Goal: Information Seeking & Learning: Learn about a topic

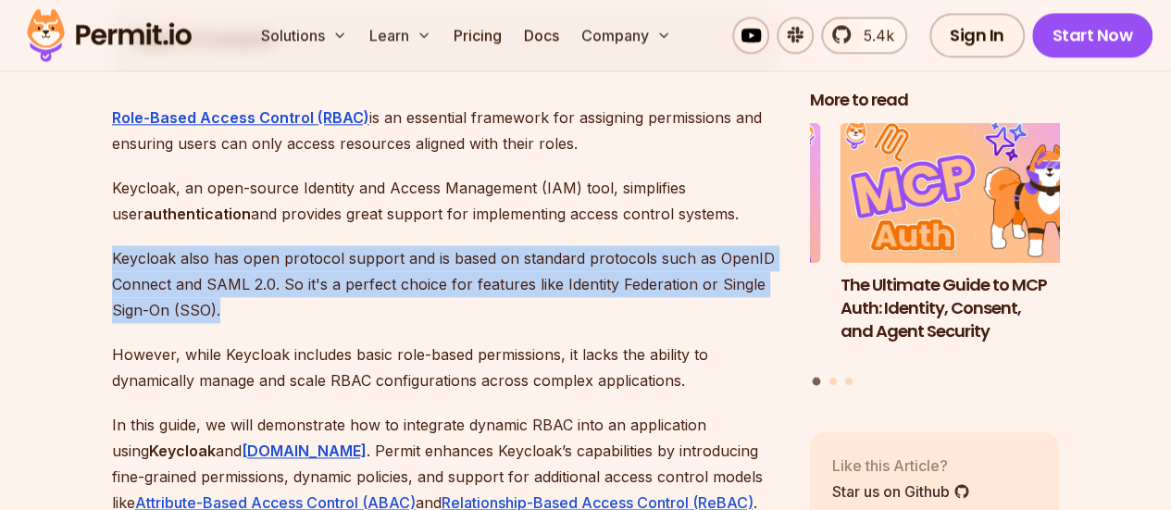
click at [298, 288] on p "Keycloak also has open protocol support and is based on standard protocols such…" at bounding box center [446, 284] width 668 height 78
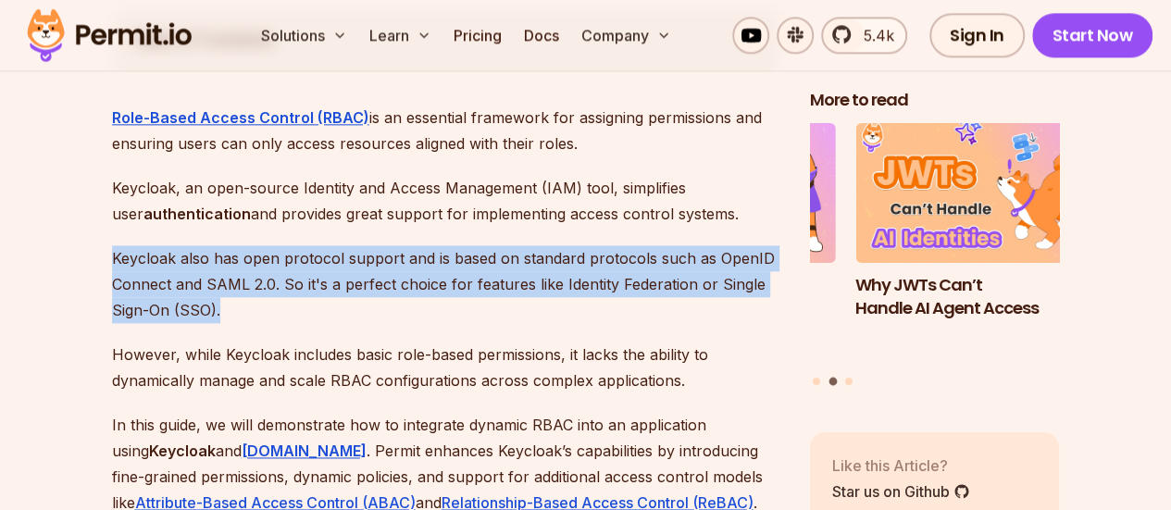
click at [394, 289] on p "Keycloak also has open protocol support and is based on standard protocols such…" at bounding box center [446, 284] width 668 height 78
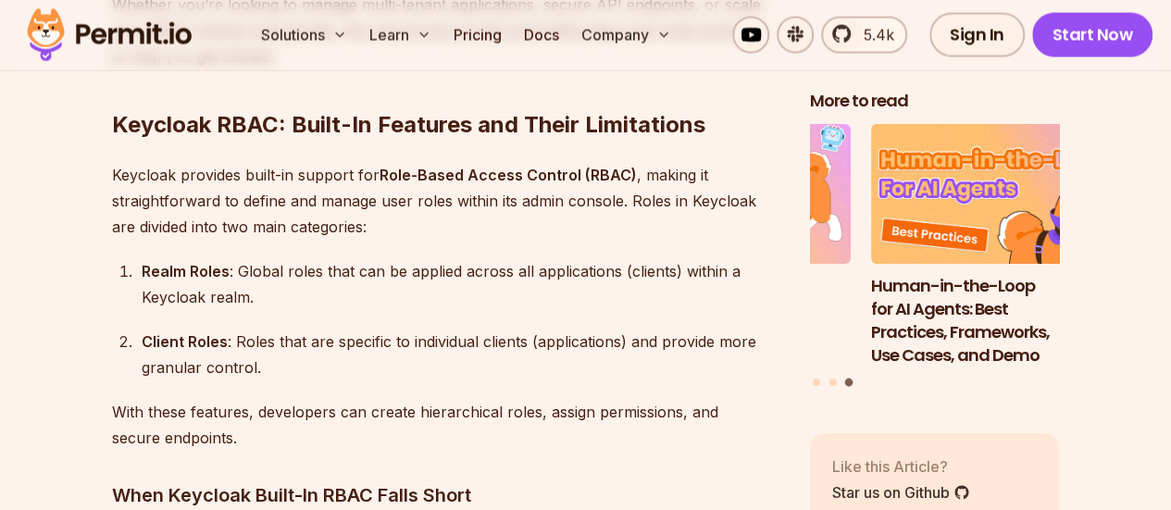
scroll to position [1858, 0]
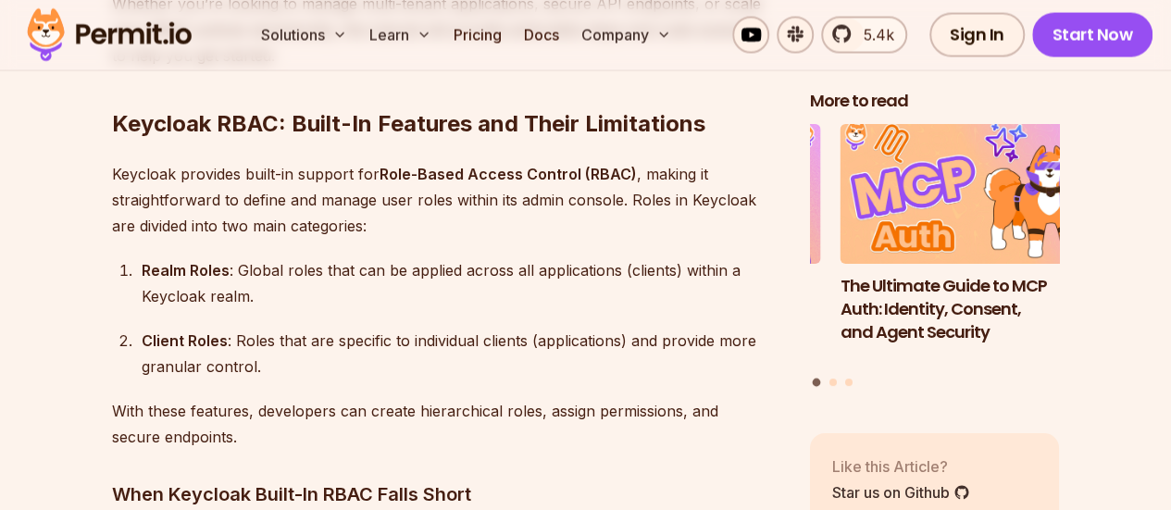
click at [142, 261] on strong "Realm Roles" at bounding box center [186, 270] width 88 height 19
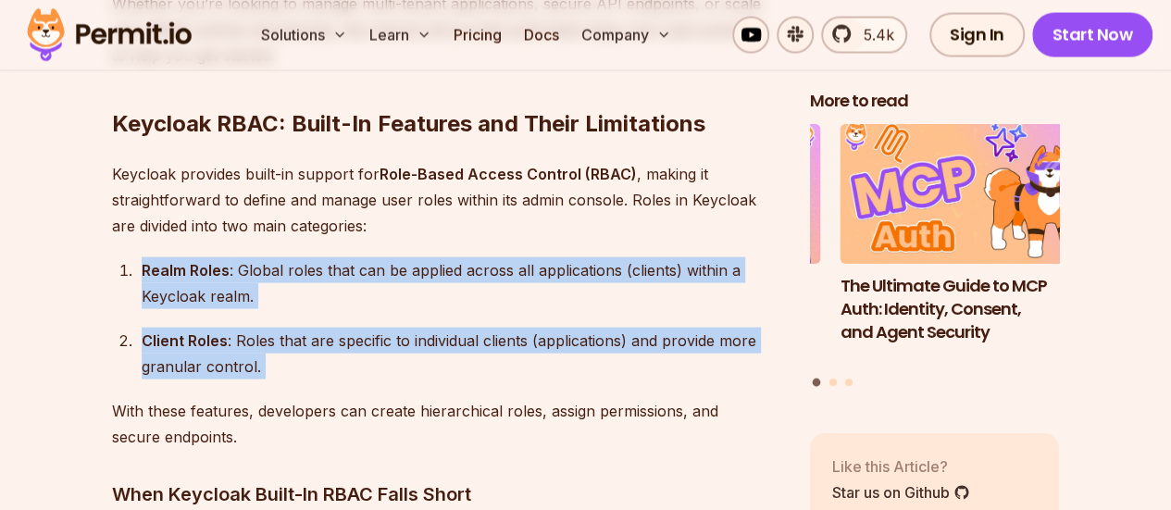
drag, startPoint x: 141, startPoint y: 240, endPoint x: 283, endPoint y: 340, distance: 174.1
click at [283, 340] on ol "Realm Roles : Global roles that can be applied across all applications (clients…" at bounding box center [446, 318] width 668 height 122
copy ol "Realm Roles : Global roles that can be applied across all applications (clients…"
click at [338, 257] on div "Realm Roles : Global roles that can be applied across all applications (clients…" at bounding box center [461, 283] width 639 height 52
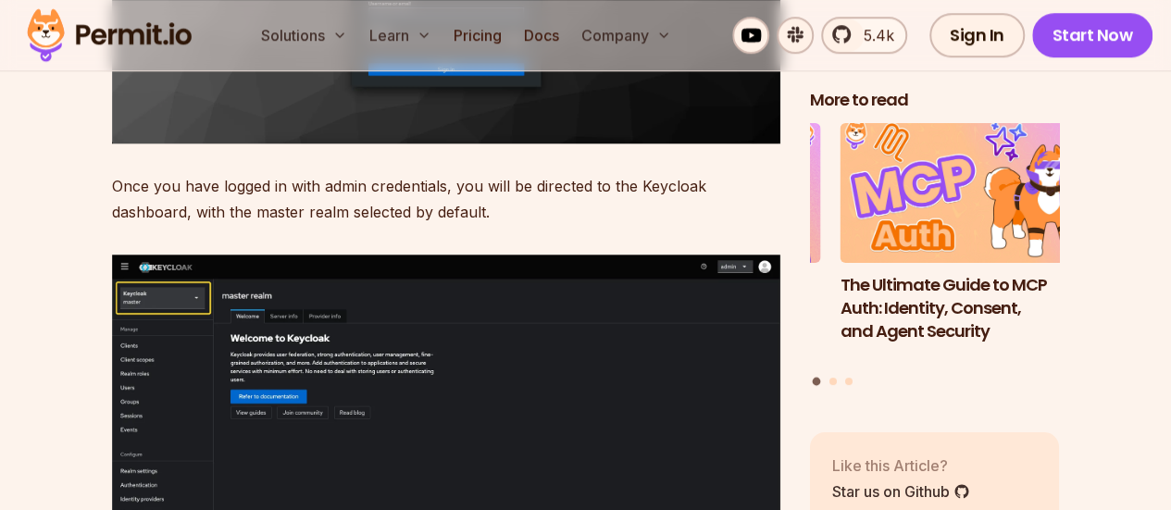
scroll to position [4386, 0]
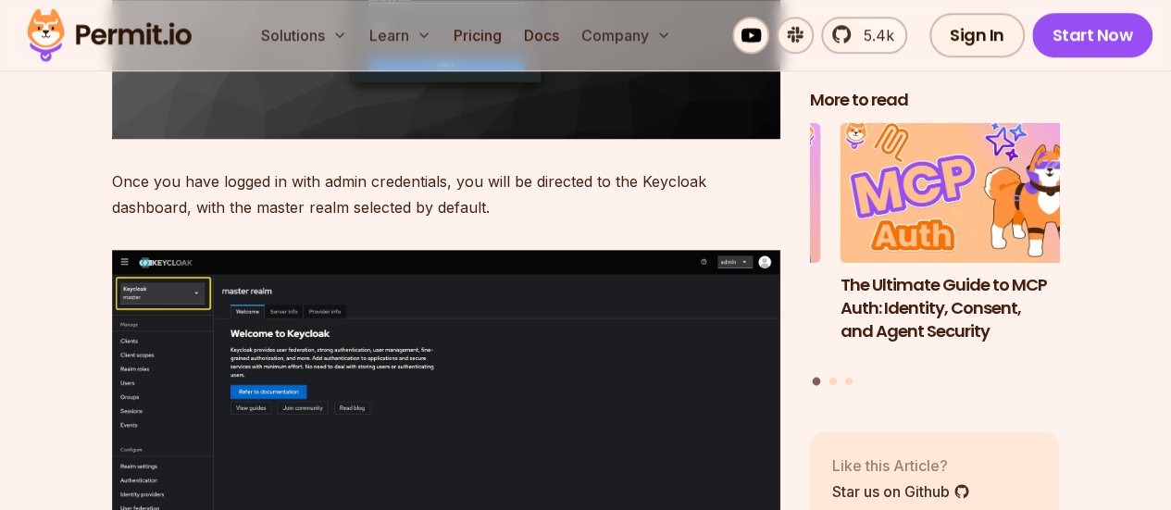
click at [428, 331] on img at bounding box center [446, 393] width 668 height 287
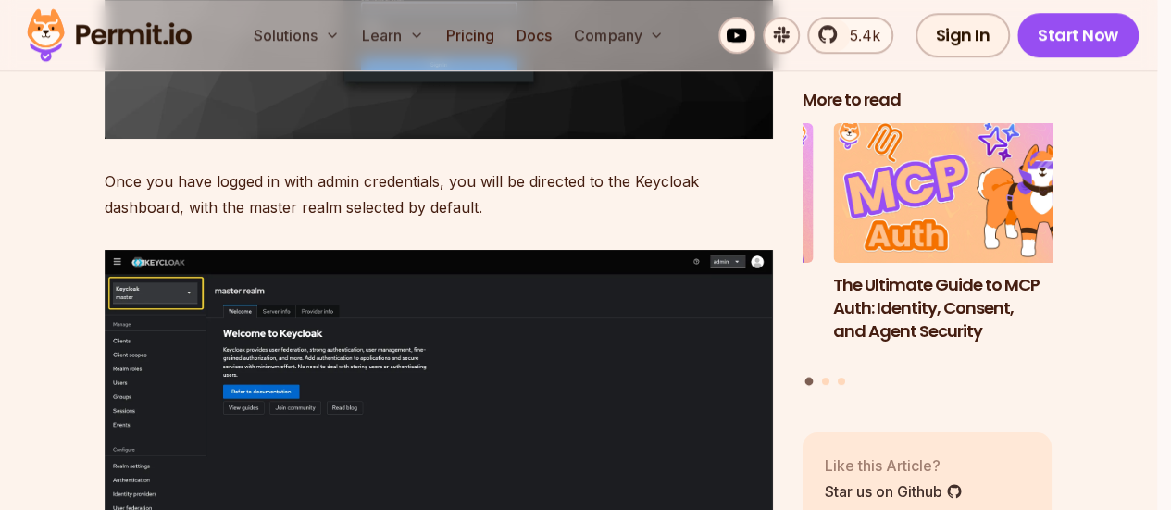
scroll to position [4452, 0]
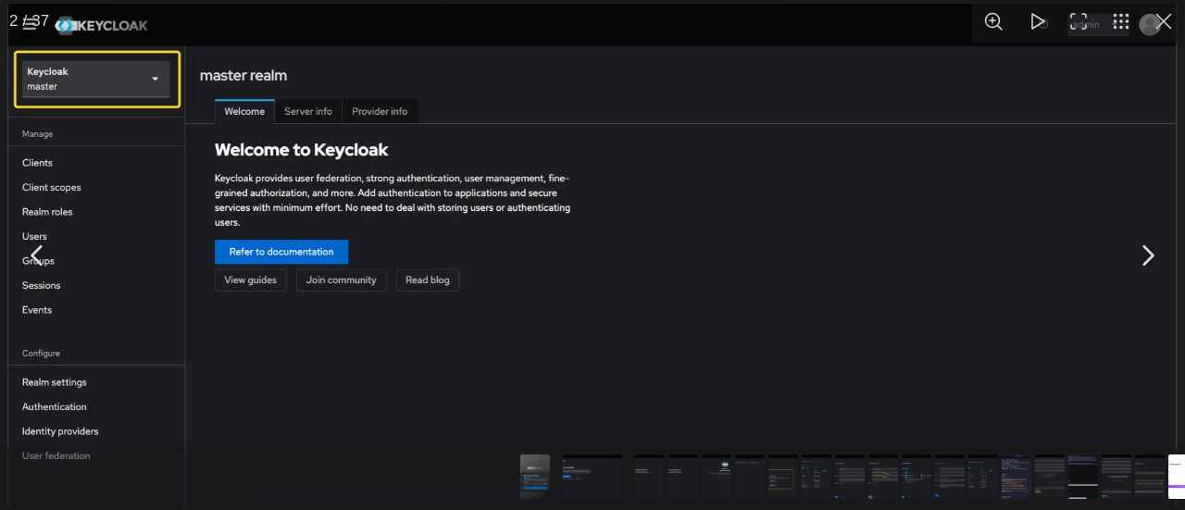
click at [1169, 27] on button "You can close this modal content with the ESC key" at bounding box center [1163, 21] width 43 height 43
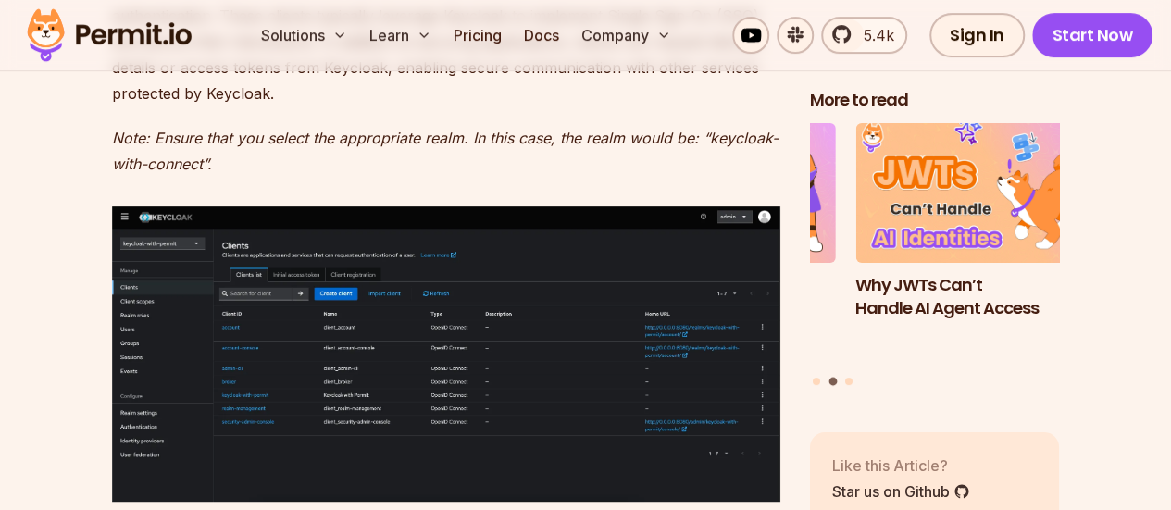
scroll to position [7360, 0]
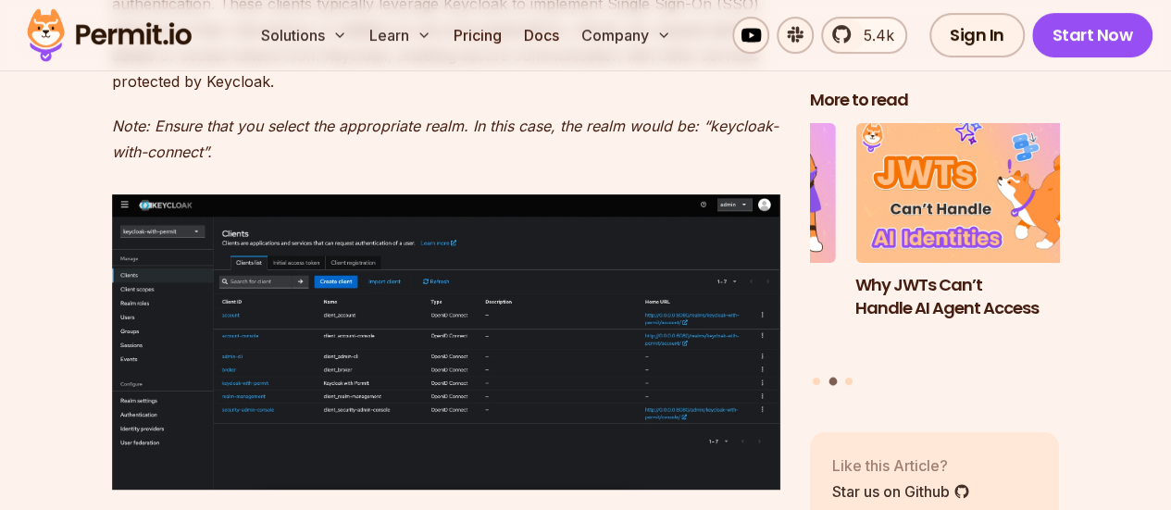
click at [526, 330] on img at bounding box center [446, 341] width 668 height 295
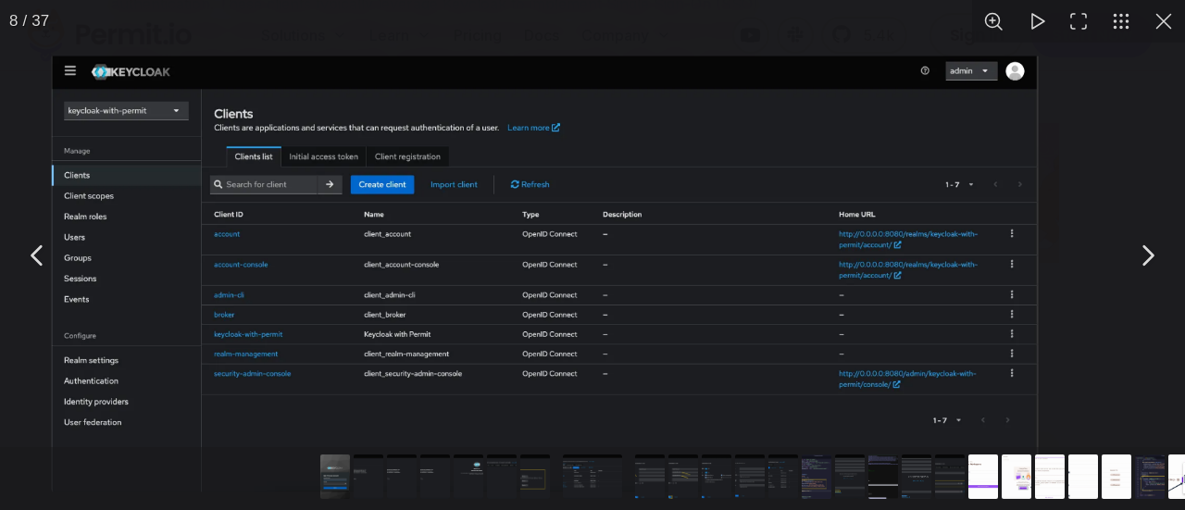
click at [526, 330] on img "You can close this modal content with the ESC key" at bounding box center [546, 274] width 988 height 436
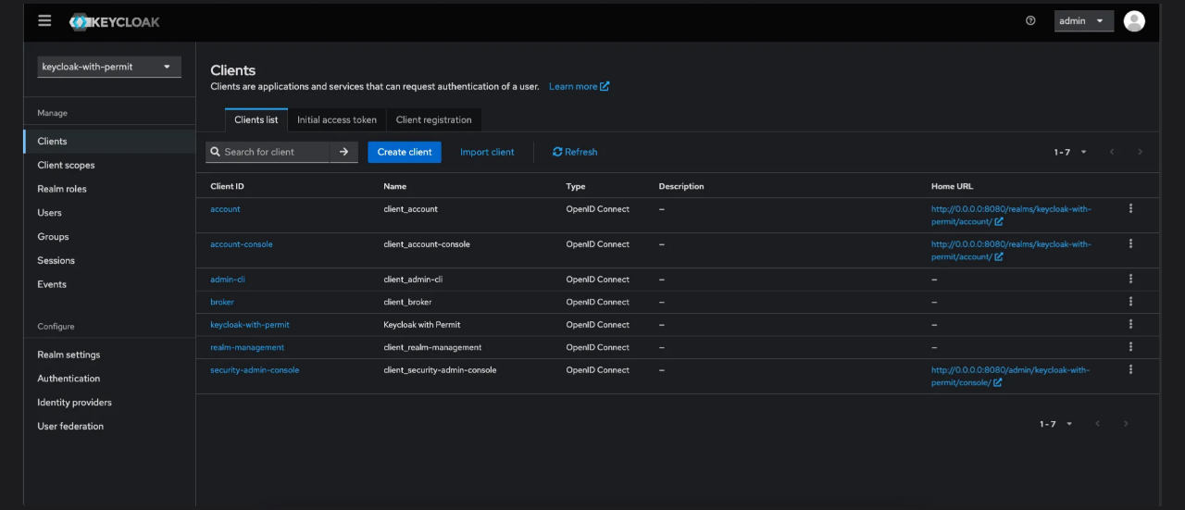
click at [1059, 183] on img "You can close this modal content with the ESC key" at bounding box center [592, 255] width 1138 height 503
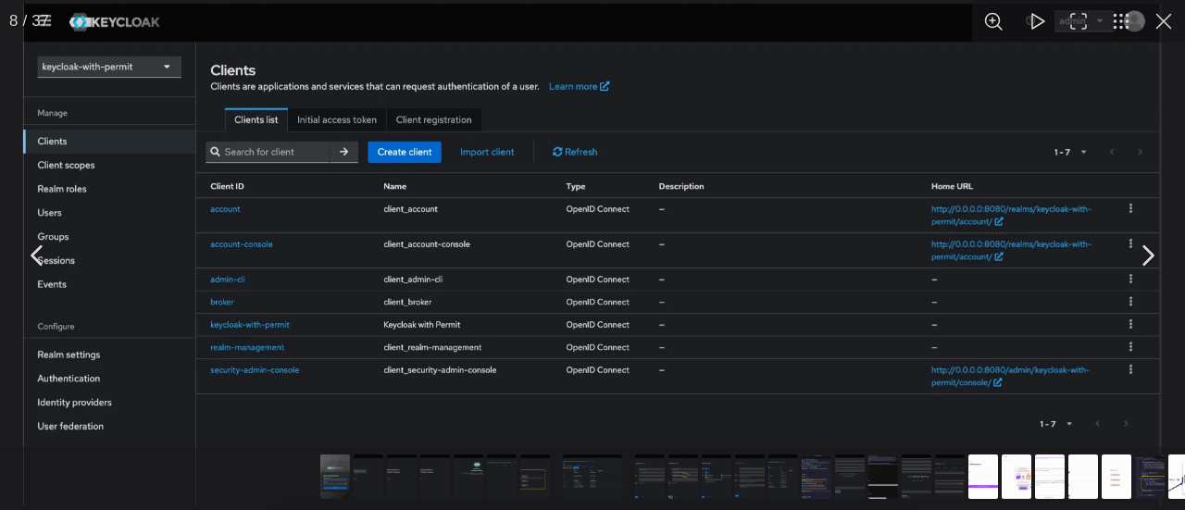
click at [1162, 25] on button "You can close this modal content with the ESC key" at bounding box center [1163, 21] width 43 height 43
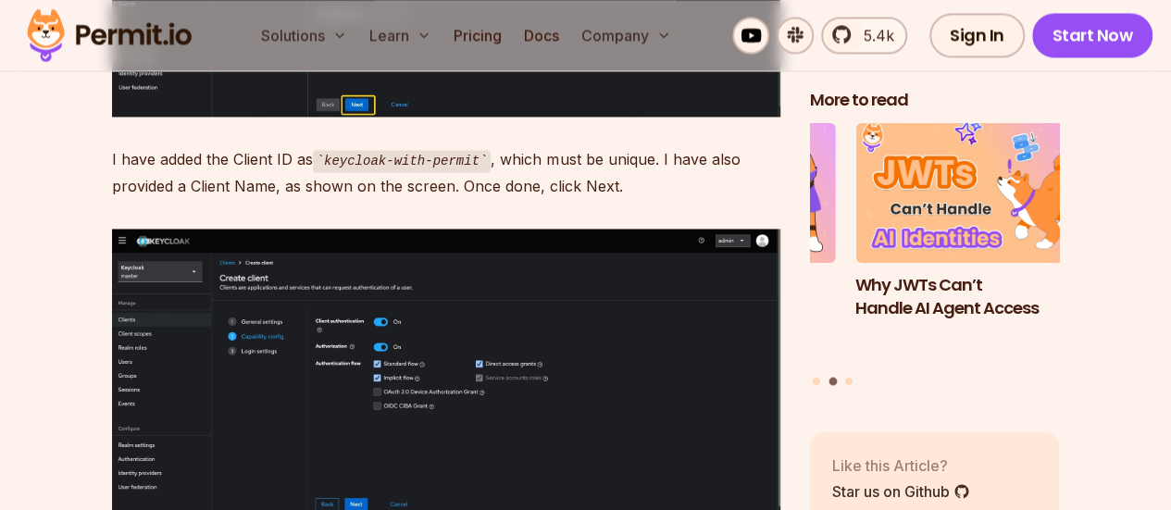
scroll to position [8529, 0]
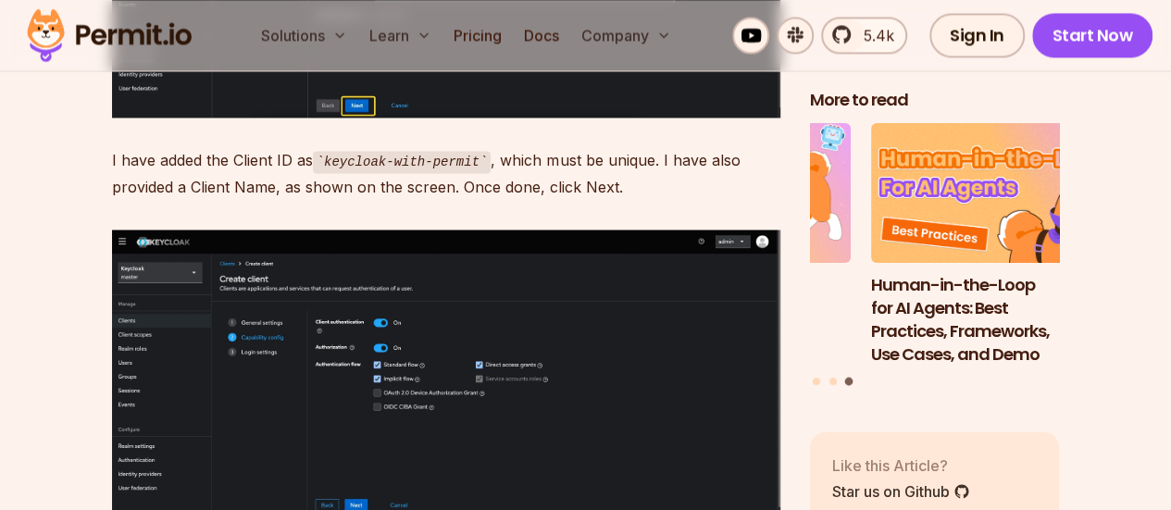
click at [474, 403] on img at bounding box center [446, 374] width 668 height 288
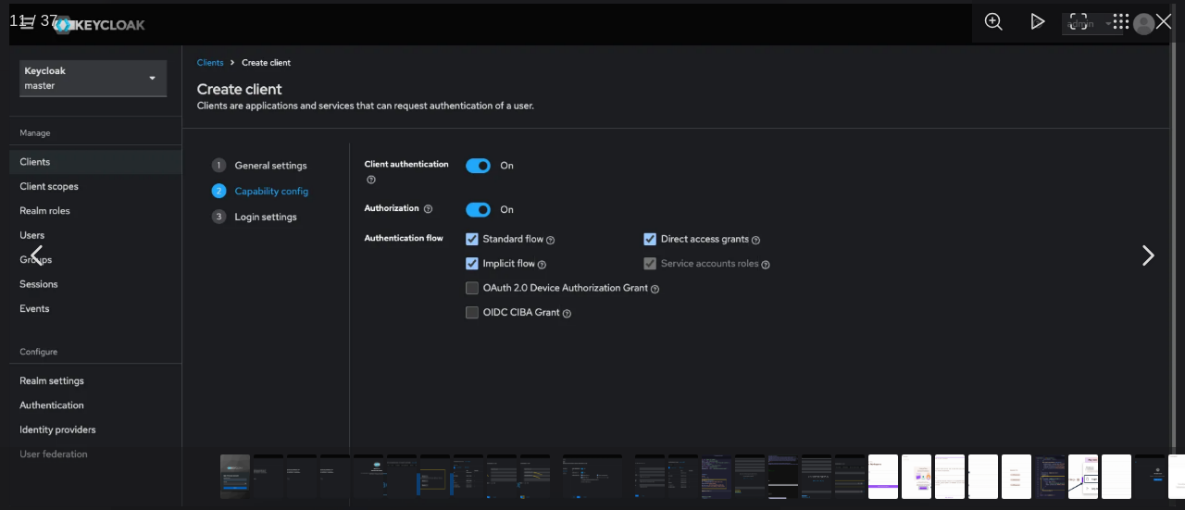
click at [1161, 37] on button "You can close this modal content with the ESC key" at bounding box center [1163, 21] width 43 height 43
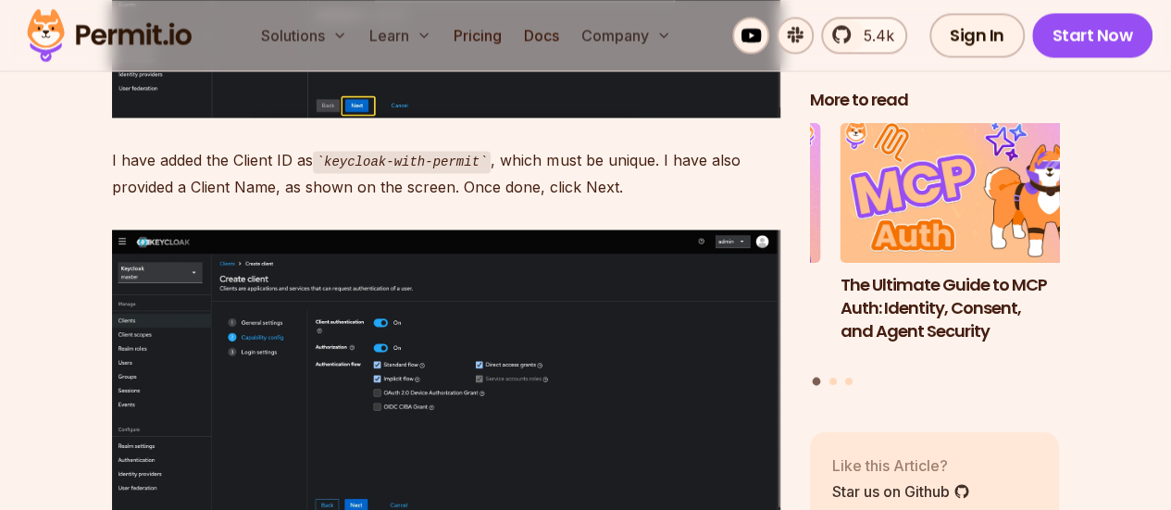
click at [494, 398] on img at bounding box center [446, 374] width 668 height 288
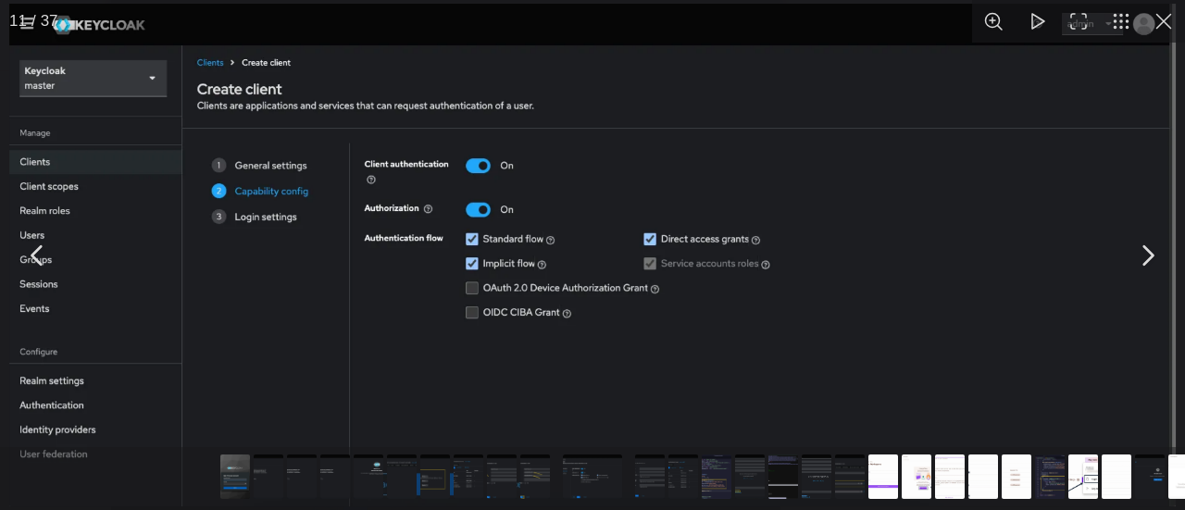
click at [735, 240] on img "You can close this modal content with the ESC key" at bounding box center [591, 255] width 1167 height 503
click at [892, 112] on img "You can close this modal content with the ESC key" at bounding box center [591, 255] width 1167 height 503
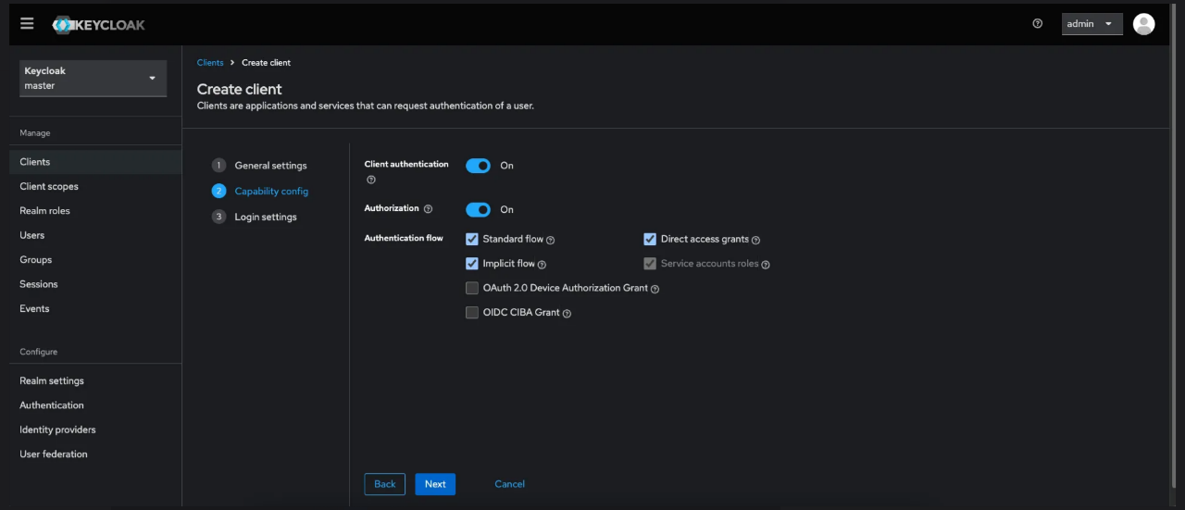
click at [1164, 22] on button "You can close this modal content with the ESC key" at bounding box center [1163, 21] width 43 height 43
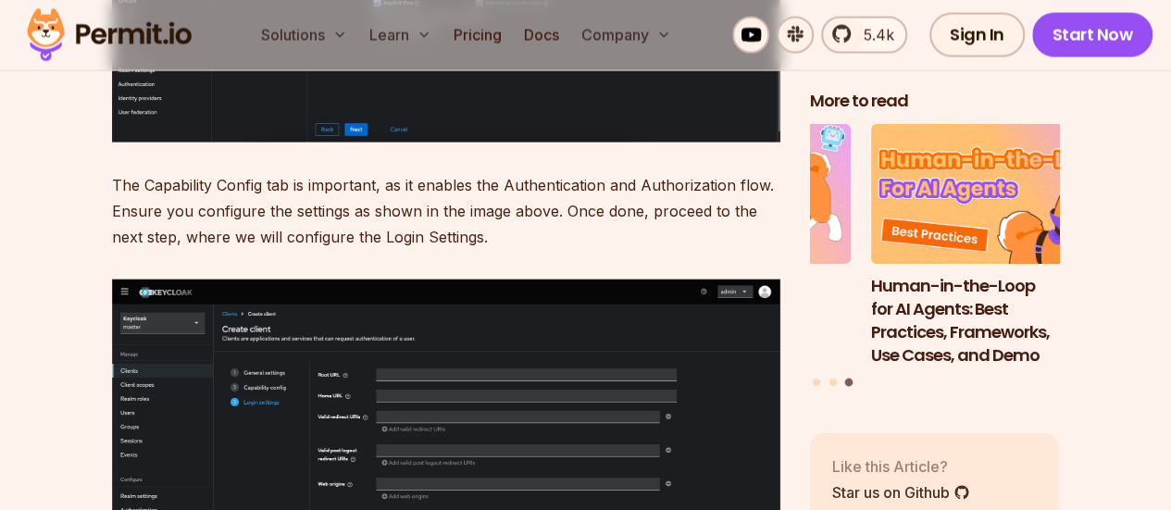
scroll to position [8905, 0]
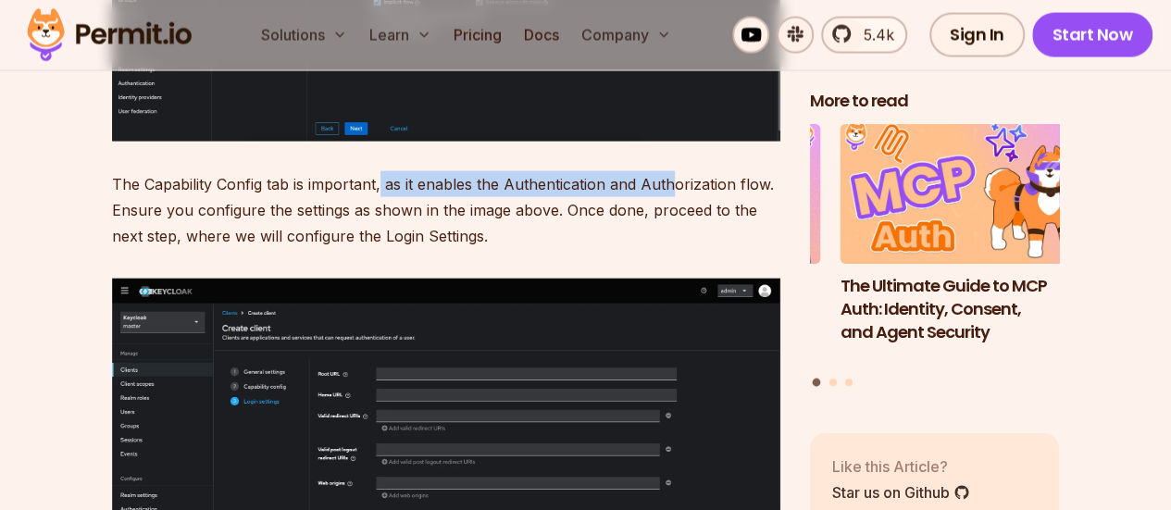
drag, startPoint x: 380, startPoint y: 155, endPoint x: 672, endPoint y: 156, distance: 291.5
click at [672, 171] on p "The Capability Config tab is important, as it enables the Authentication and Au…" at bounding box center [446, 210] width 668 height 78
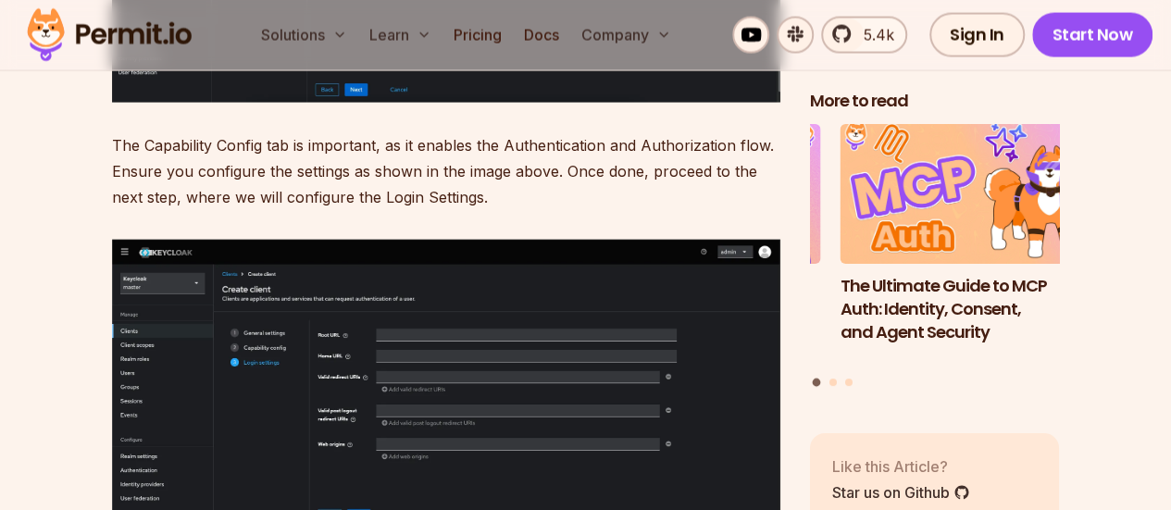
scroll to position [8946, 0]
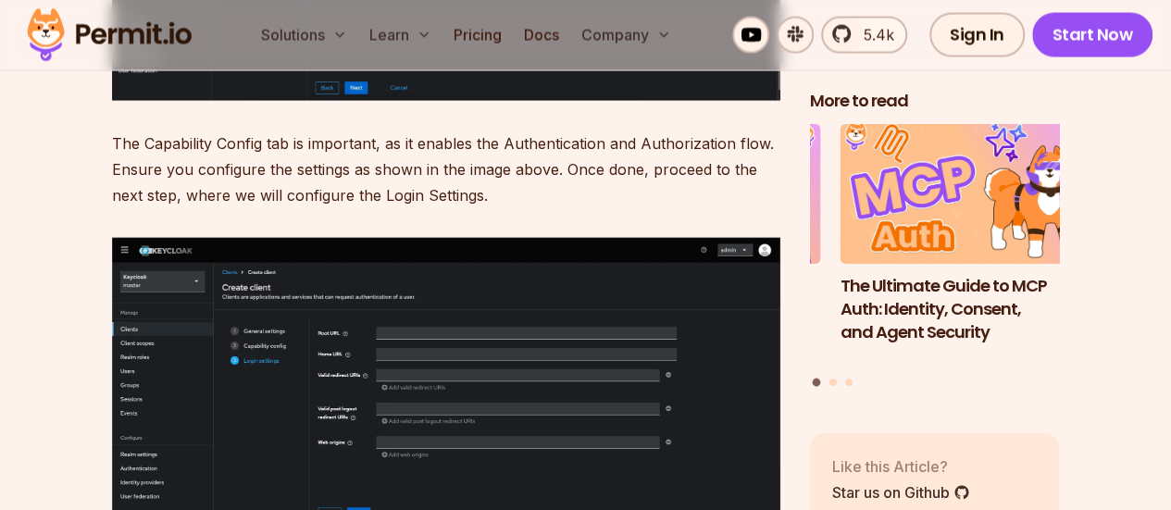
click at [483, 345] on img at bounding box center [446, 386] width 668 height 297
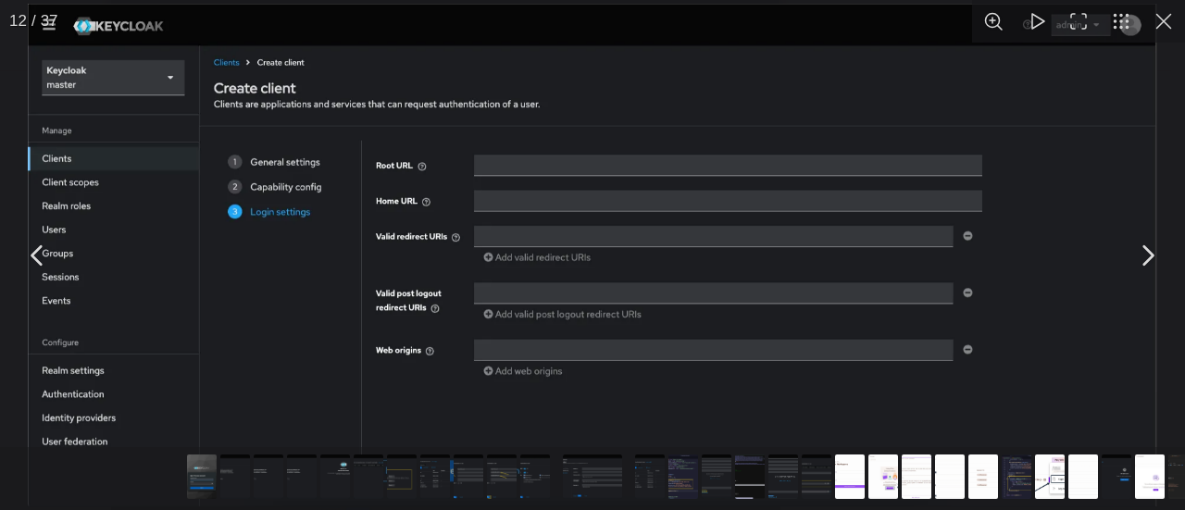
click at [1162, 27] on button "You can close this modal content with the ESC key" at bounding box center [1163, 21] width 43 height 43
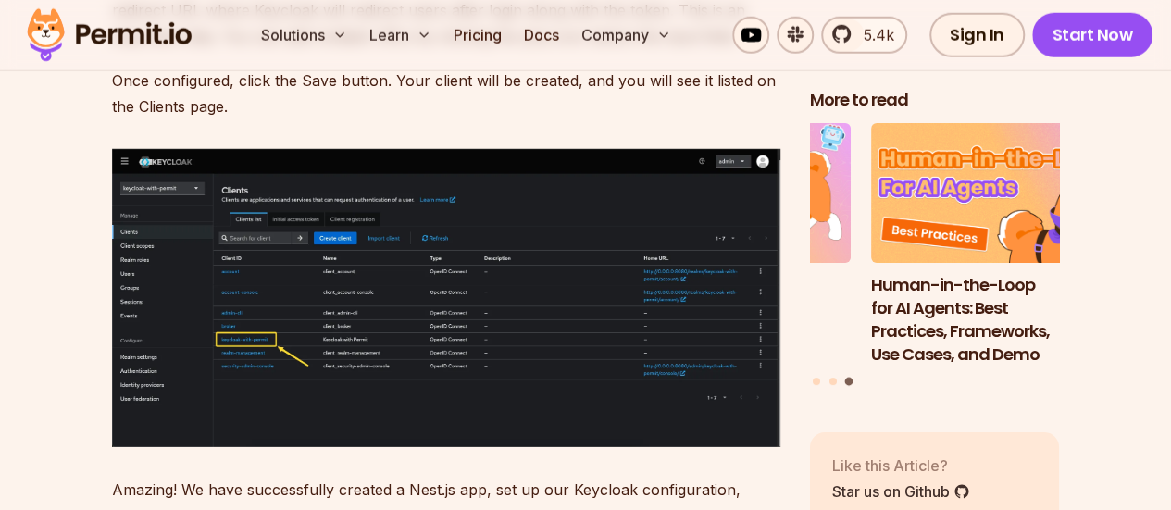
scroll to position [9566, 0]
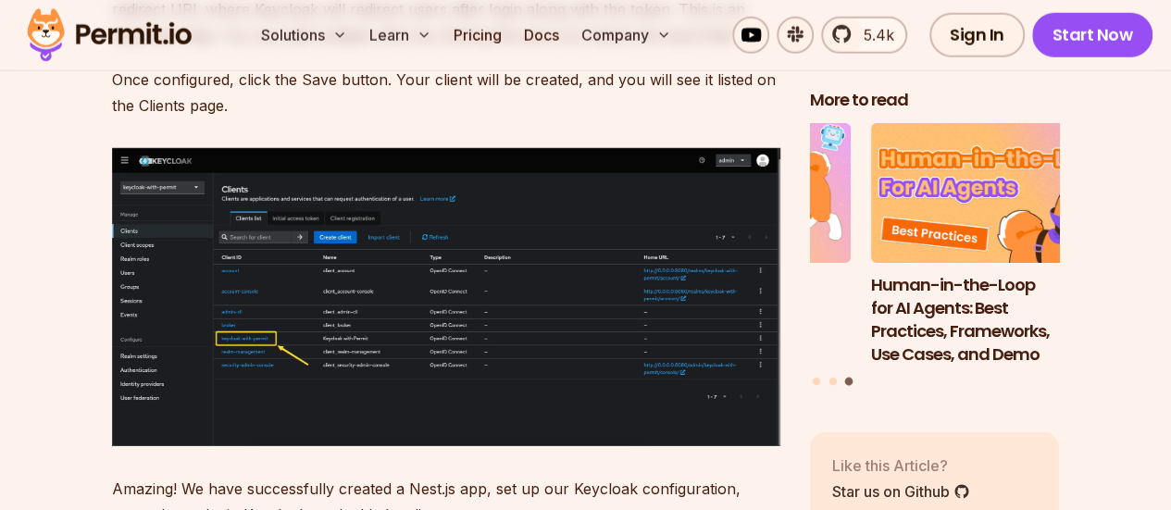
click at [566, 337] on img at bounding box center [446, 297] width 668 height 298
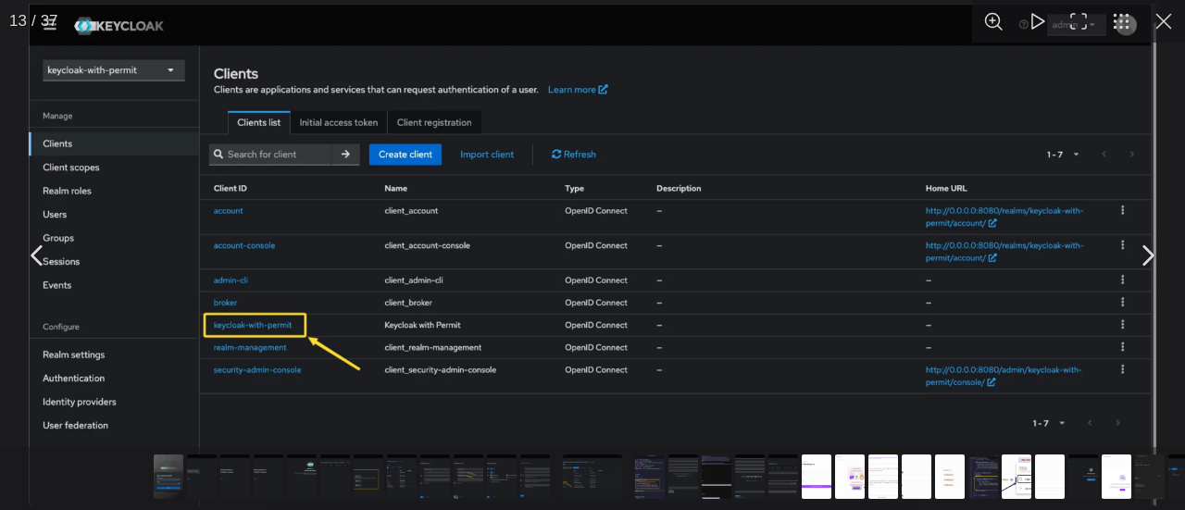
click at [1160, 22] on button "You can close this modal content with the ESC key" at bounding box center [1163, 21] width 43 height 43
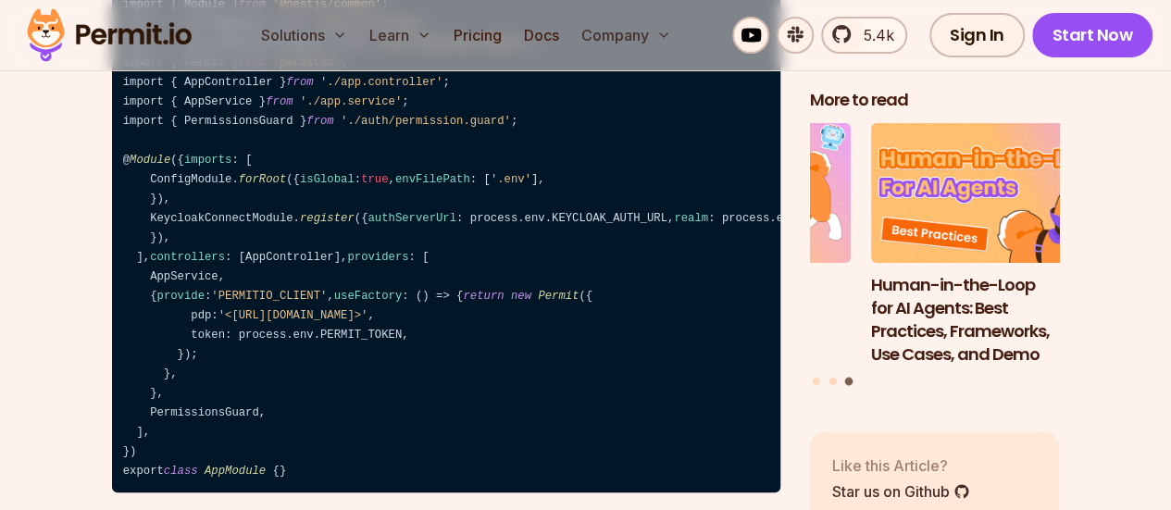
scroll to position [17501, 0]
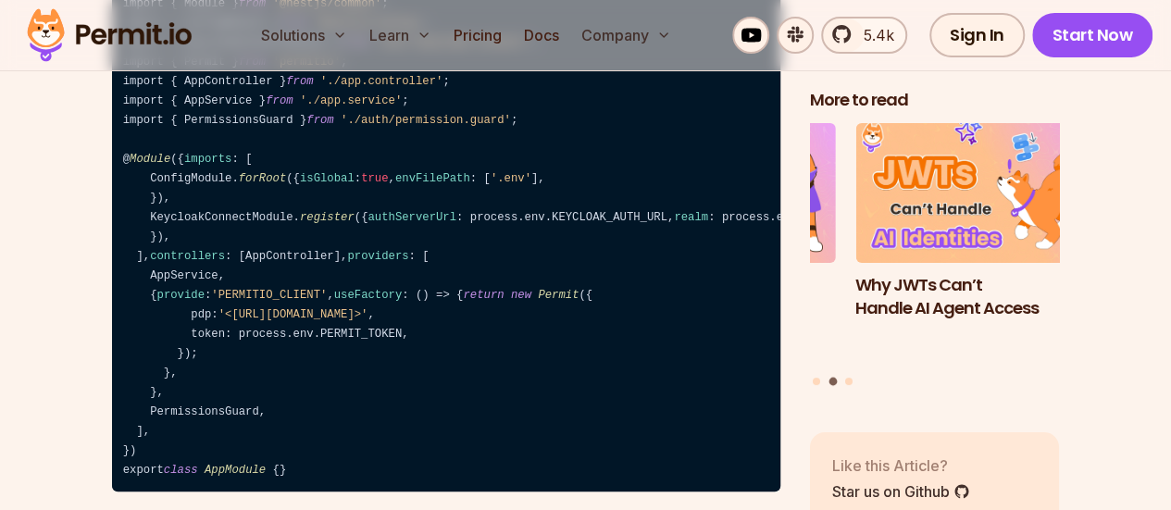
click at [589, 308] on code "import { Module } from '@nestjs/common' ; import { ConfigModule } from '@nestjs…" at bounding box center [446, 237] width 668 height 509
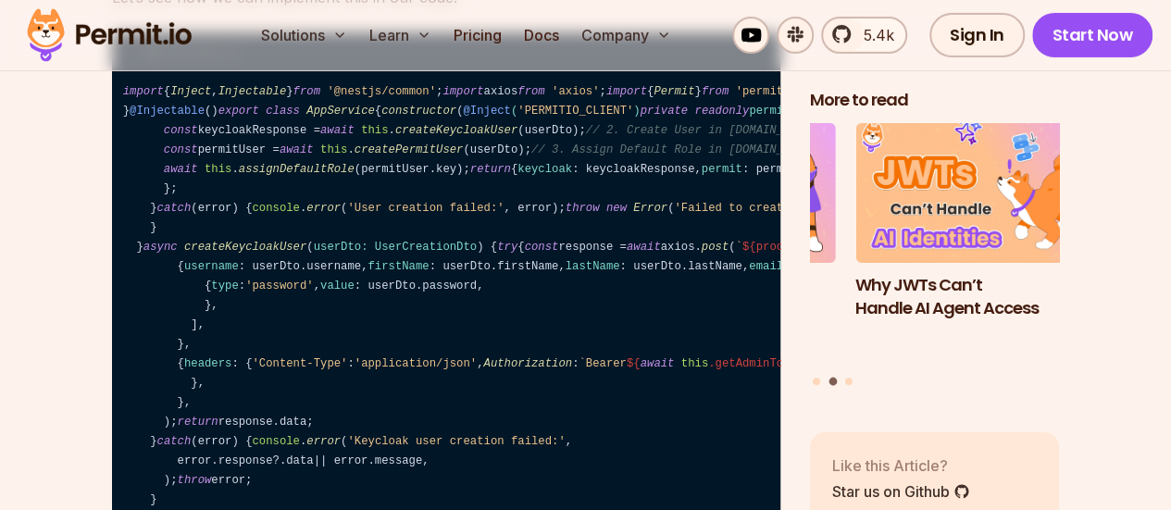
scroll to position [20768, 0]
